Goal: Check status: Check status

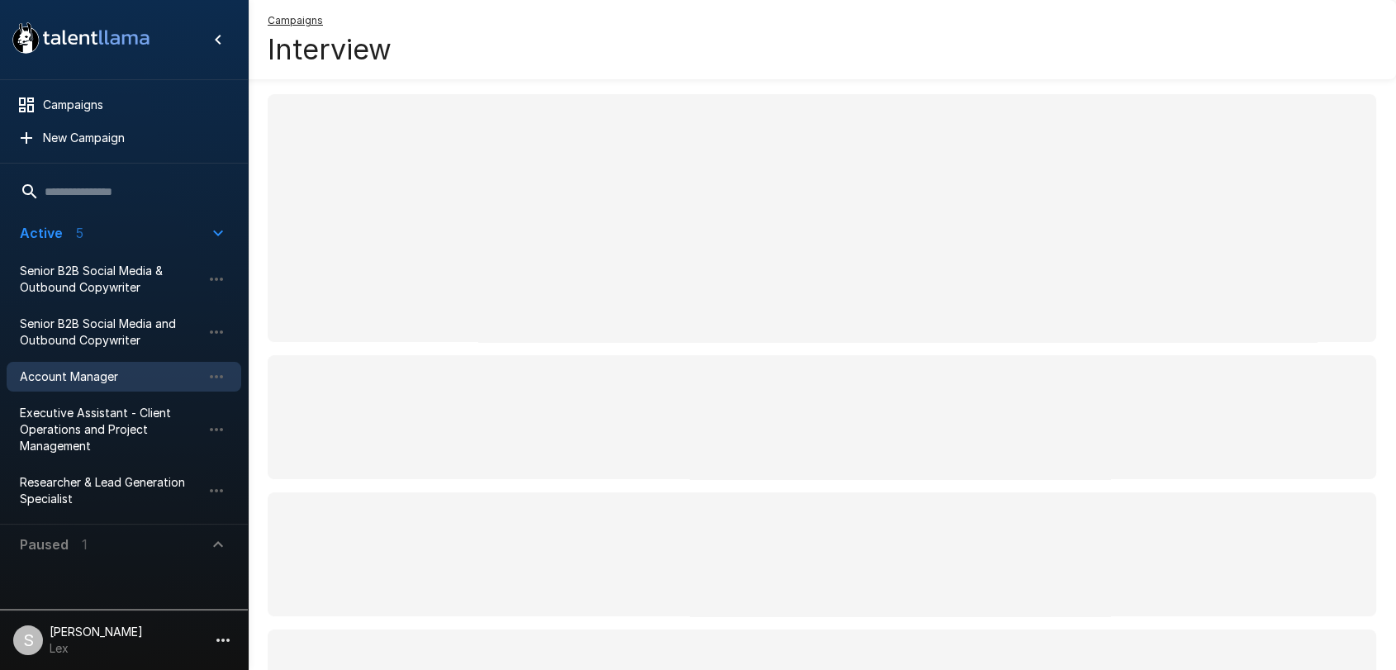
click at [88, 377] on span "Account Manager" at bounding box center [111, 376] width 182 height 17
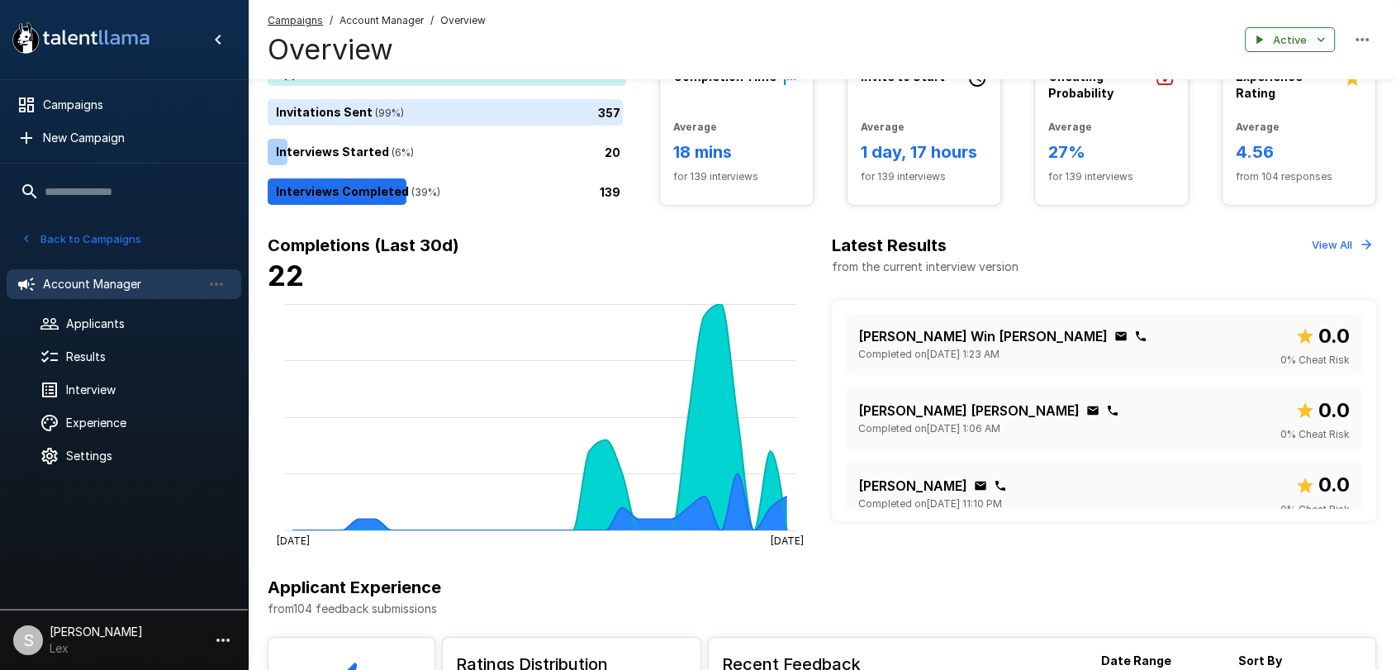
scroll to position [344, 0]
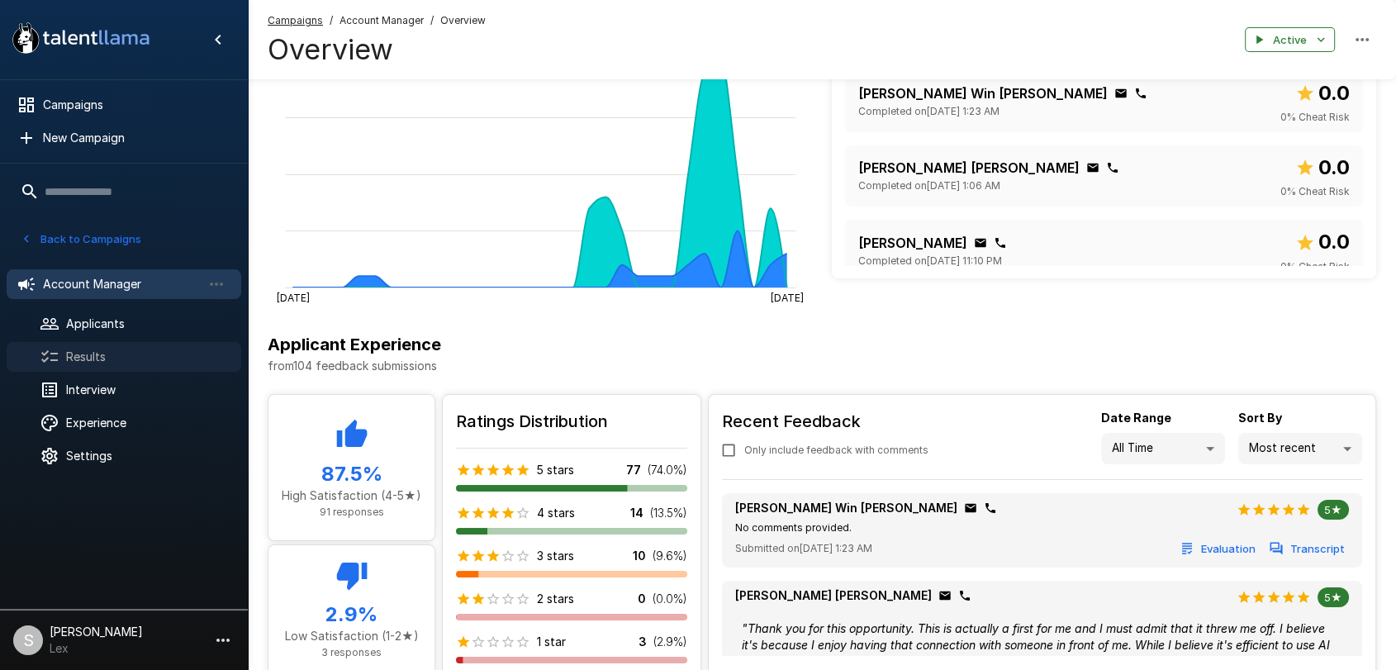
click at [83, 363] on span "Results" at bounding box center [147, 357] width 162 height 17
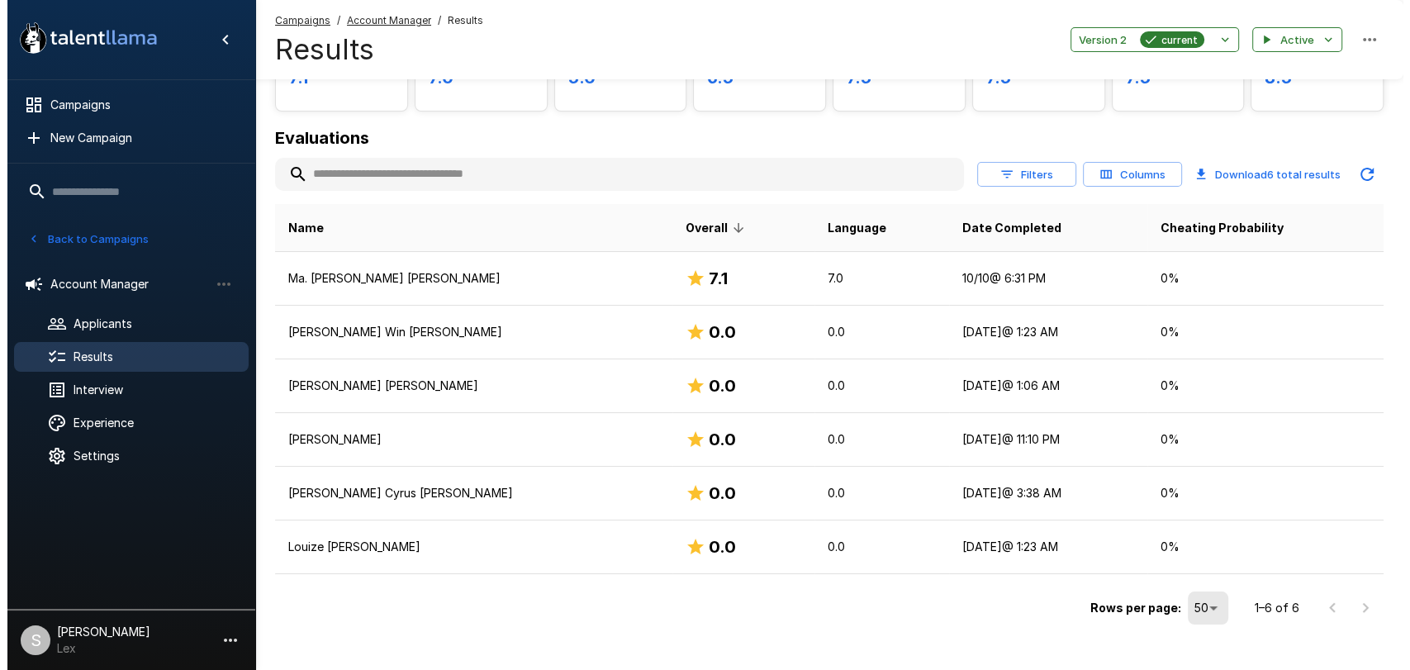
scroll to position [150, 0]
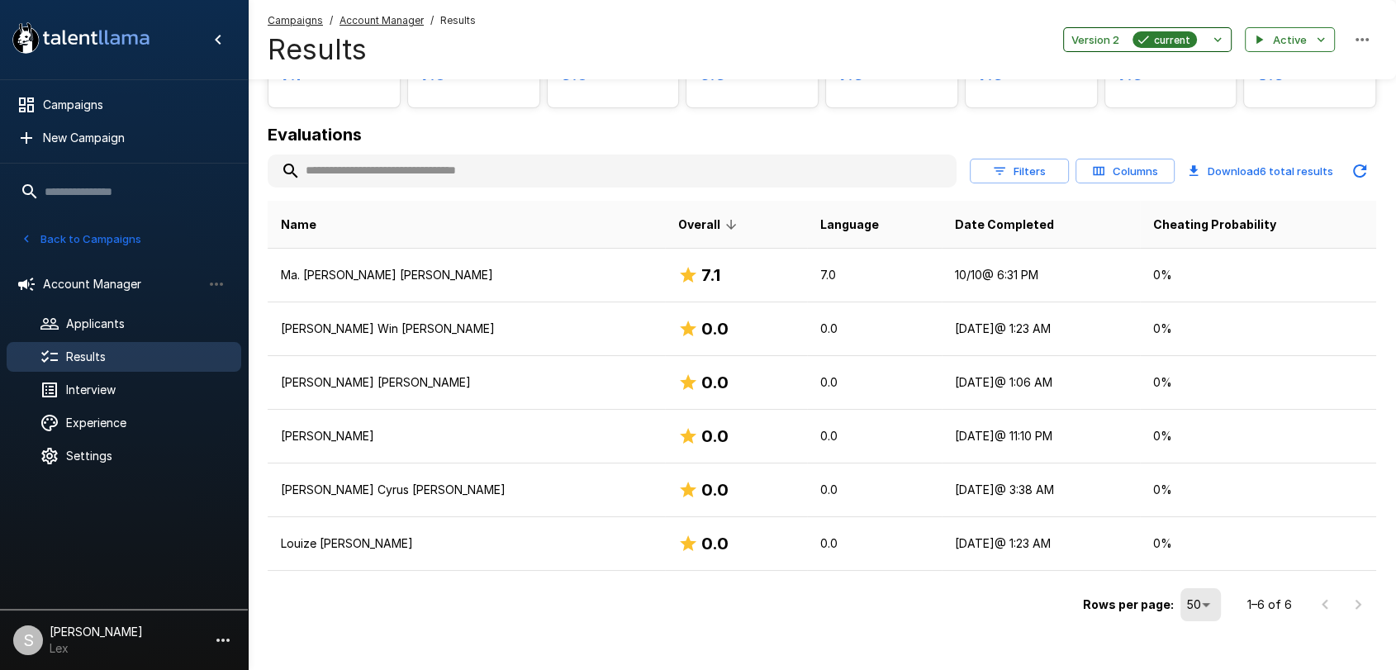
click at [1103, 35] on span "Version 2" at bounding box center [1095, 40] width 48 height 19
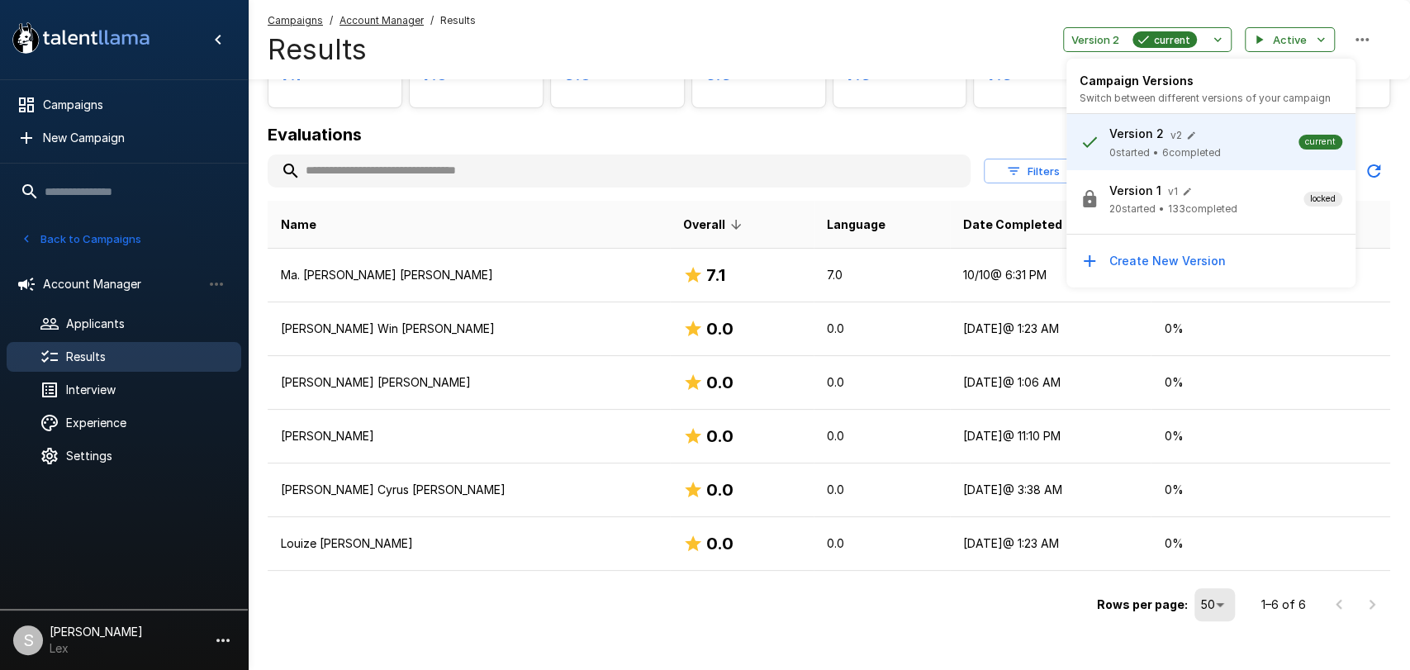
click at [1124, 191] on p "Version 1" at bounding box center [1135, 191] width 52 height 17
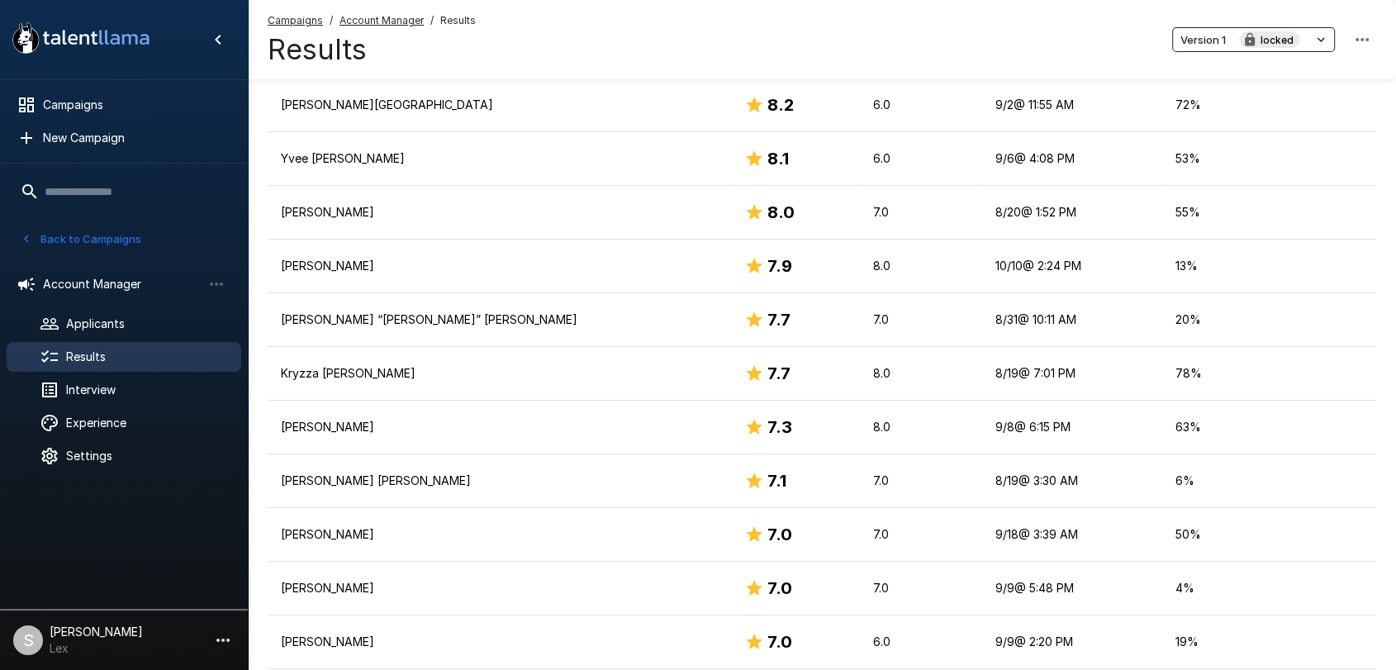
scroll to position [435, 0]
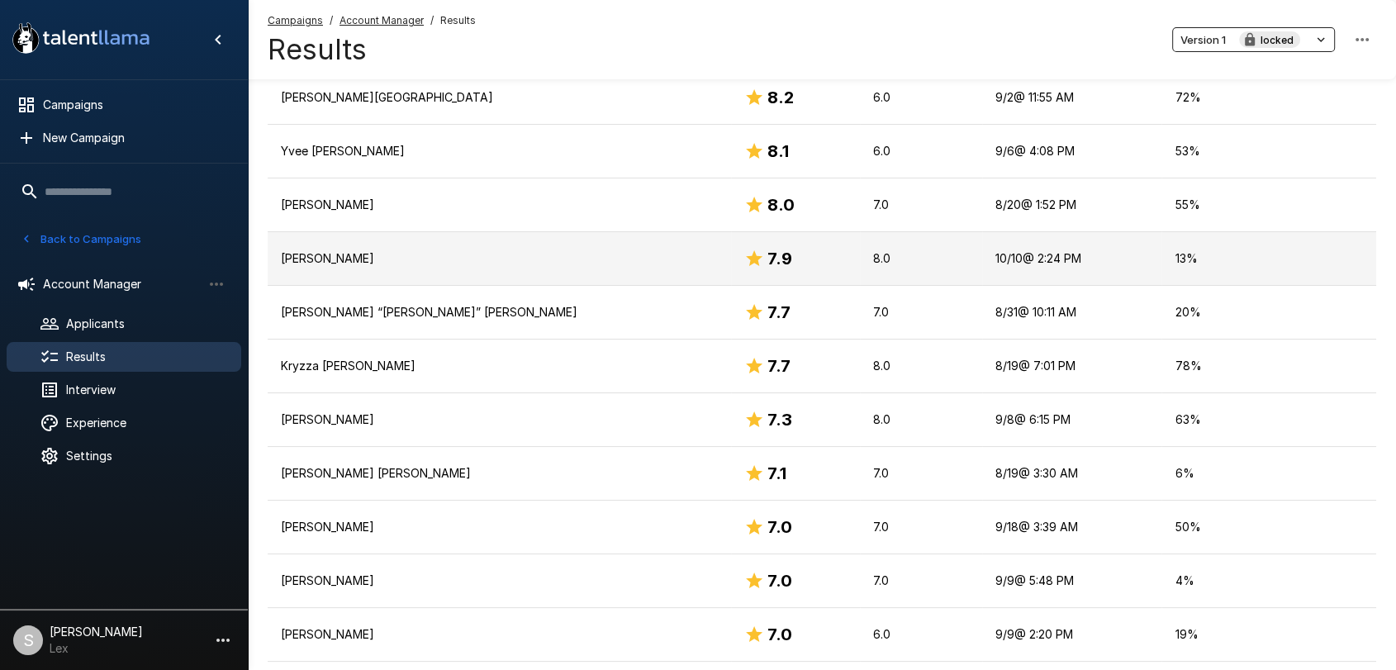
click at [562, 250] on p "[PERSON_NAME]" at bounding box center [499, 258] width 437 height 17
